Goal: Task Accomplishment & Management: Manage account settings

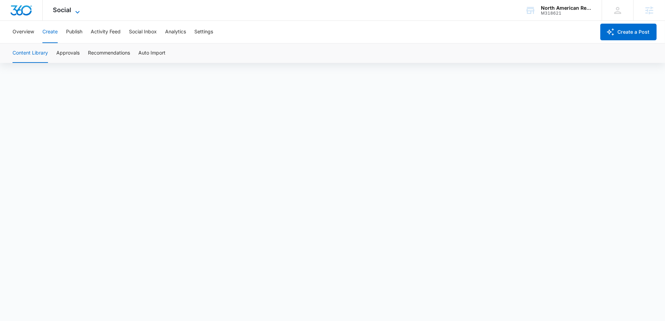
click at [74, 9] on icon at bounding box center [77, 12] width 8 height 8
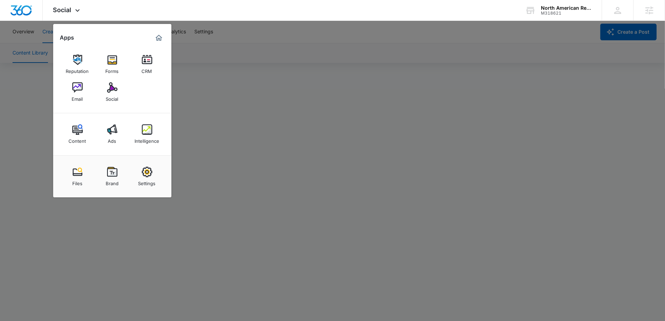
click at [328, 49] on div at bounding box center [332, 160] width 665 height 321
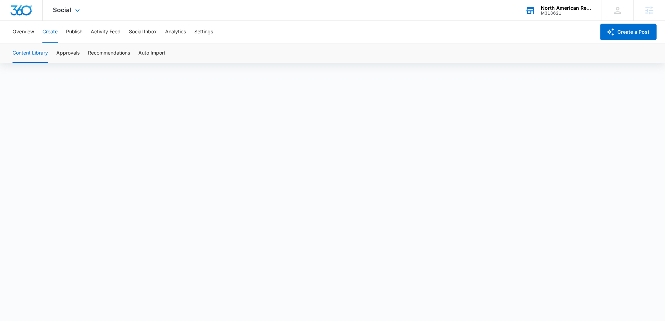
click at [558, 1] on div "North American Restaurant Equipment M318621 Your Accounts View All" at bounding box center [558, 10] width 87 height 21
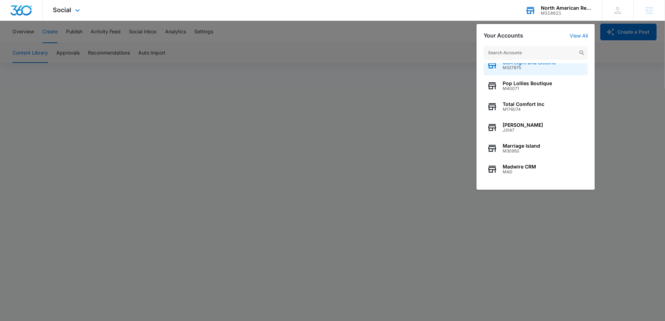
scroll to position [31, 0]
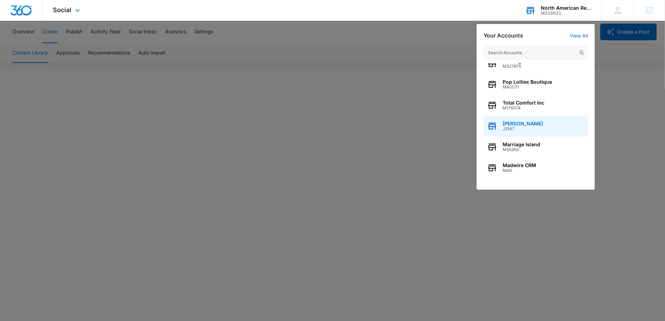
click at [514, 128] on span "J3147" at bounding box center [523, 129] width 40 height 5
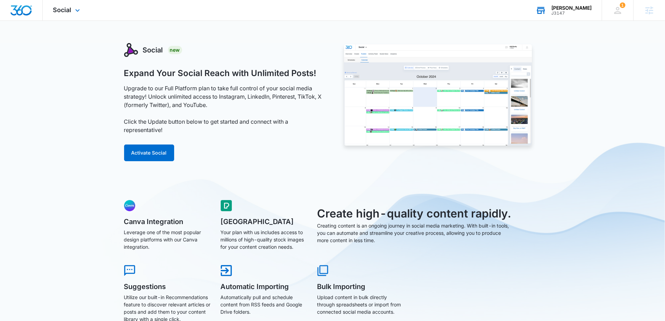
click at [72, 11] on div "Social Apps Reputation Websites Forms CRM Email Social Shop Scheduling Payments…" at bounding box center [67, 10] width 49 height 21
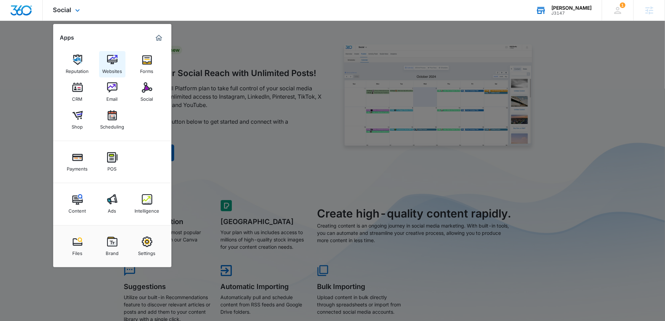
click at [117, 66] on div "Websites" at bounding box center [112, 69] width 20 height 9
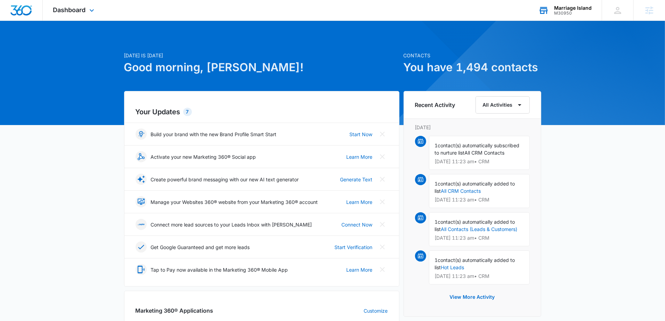
click at [572, 16] on div "Marriage Island M30950 Your Accounts View All" at bounding box center [565, 10] width 74 height 21
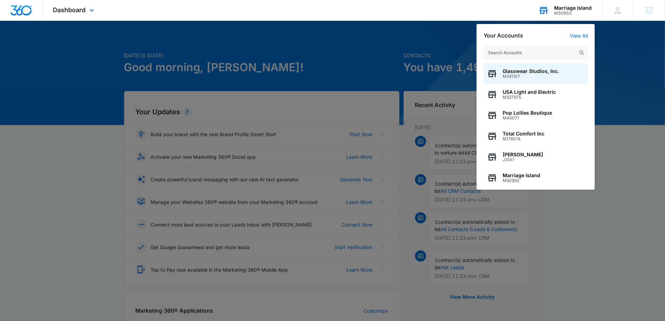
click at [504, 55] on input "text" at bounding box center [536, 53] width 104 height 14
type input "M52038"
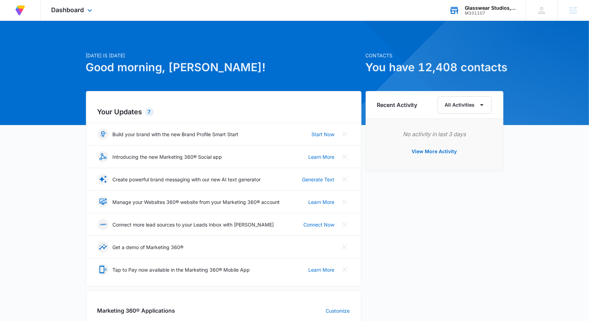
click at [76, 1] on div "Dashboard Apps Reputation CRM Email Social Payments POS Content Ads Intelligenc…" at bounding box center [73, 10] width 64 height 21
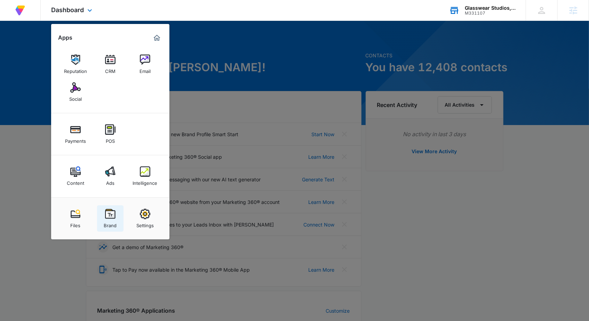
click at [110, 215] on img at bounding box center [110, 214] width 10 height 10
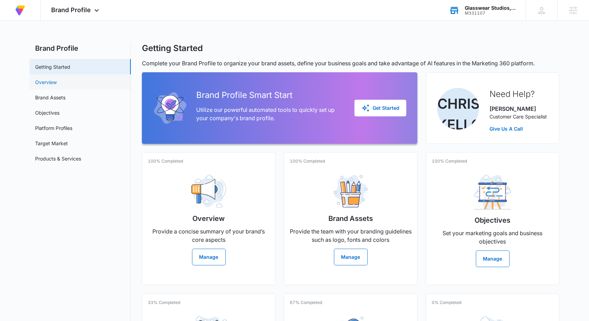
click at [57, 86] on link "Overview" at bounding box center [46, 82] width 22 height 7
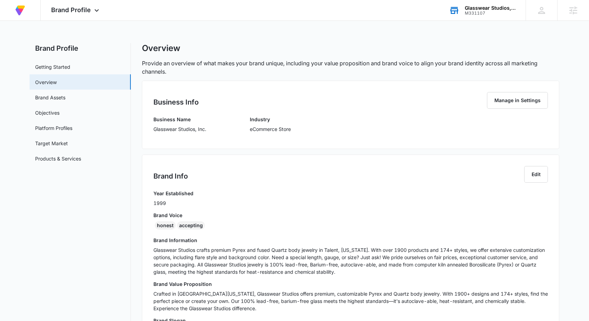
click at [159, 224] on div "honest" at bounding box center [165, 225] width 21 height 8
copy div "honest"
click at [473, 8] on div "Glasswear Studios, Inc." at bounding box center [490, 8] width 51 height 6
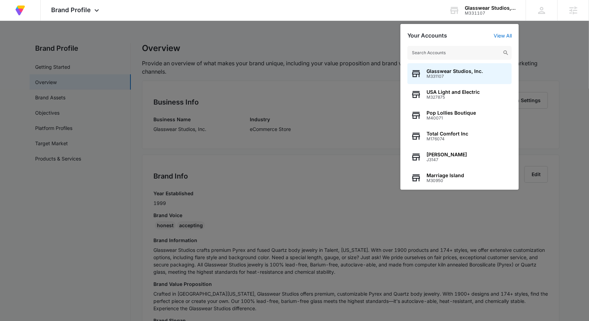
click at [454, 52] on input "text" at bounding box center [459, 53] width 104 height 14
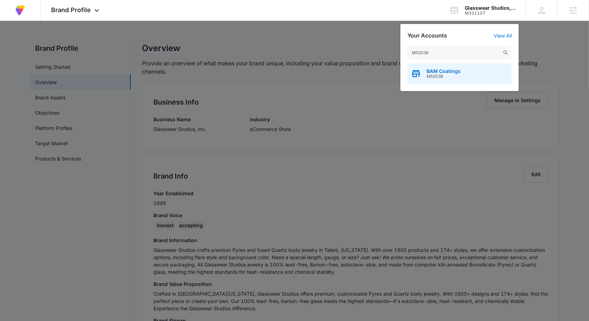
type input "M52038"
click at [435, 68] on div "BAM Coatings M52038" at bounding box center [459, 73] width 104 height 21
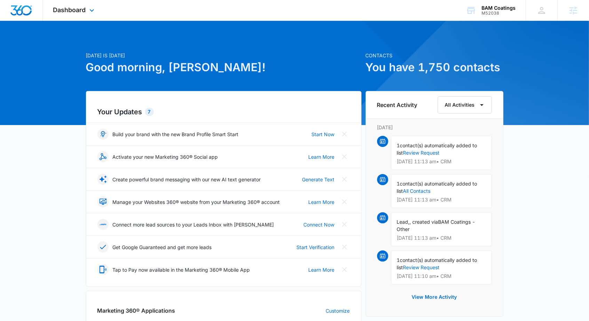
click at [87, 10] on div "Dashboard Apps Reputation Forms CRM Email Social Content Ads Intelligence Files…" at bounding box center [75, 10] width 64 height 21
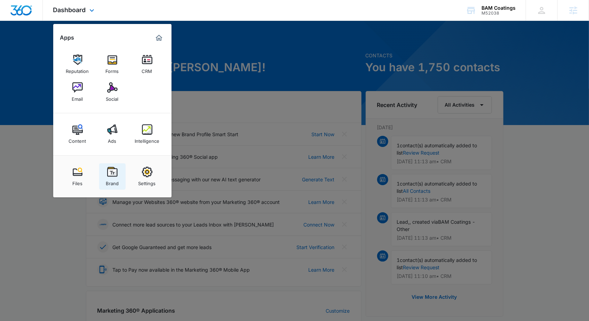
click at [114, 183] on div "Brand" at bounding box center [112, 181] width 13 height 9
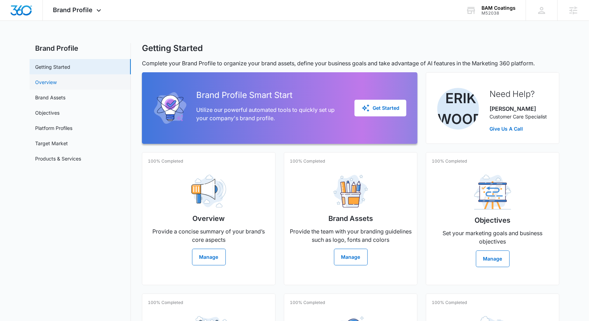
click at [57, 79] on link "Overview" at bounding box center [46, 82] width 22 height 7
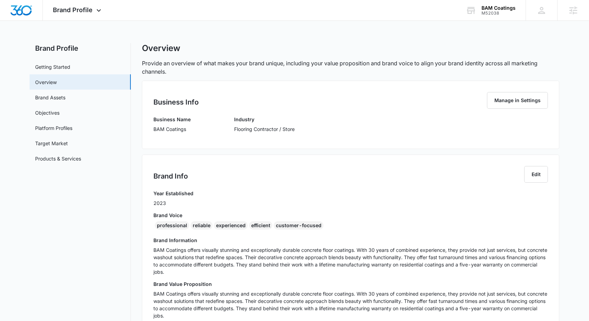
click at [162, 226] on div "professional" at bounding box center [172, 225] width 34 height 8
copy div "professional"
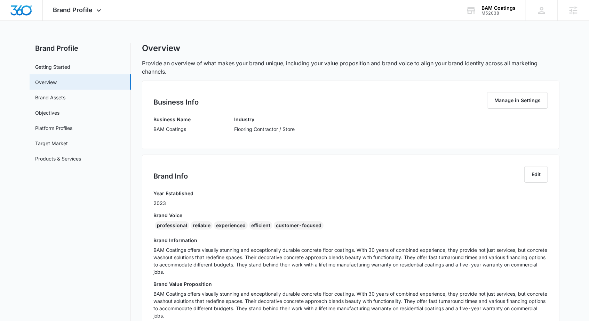
click at [199, 226] on div "reliable" at bounding box center [202, 225] width 22 height 8
copy div "reliable"
